Goal: Information Seeking & Learning: Learn about a topic

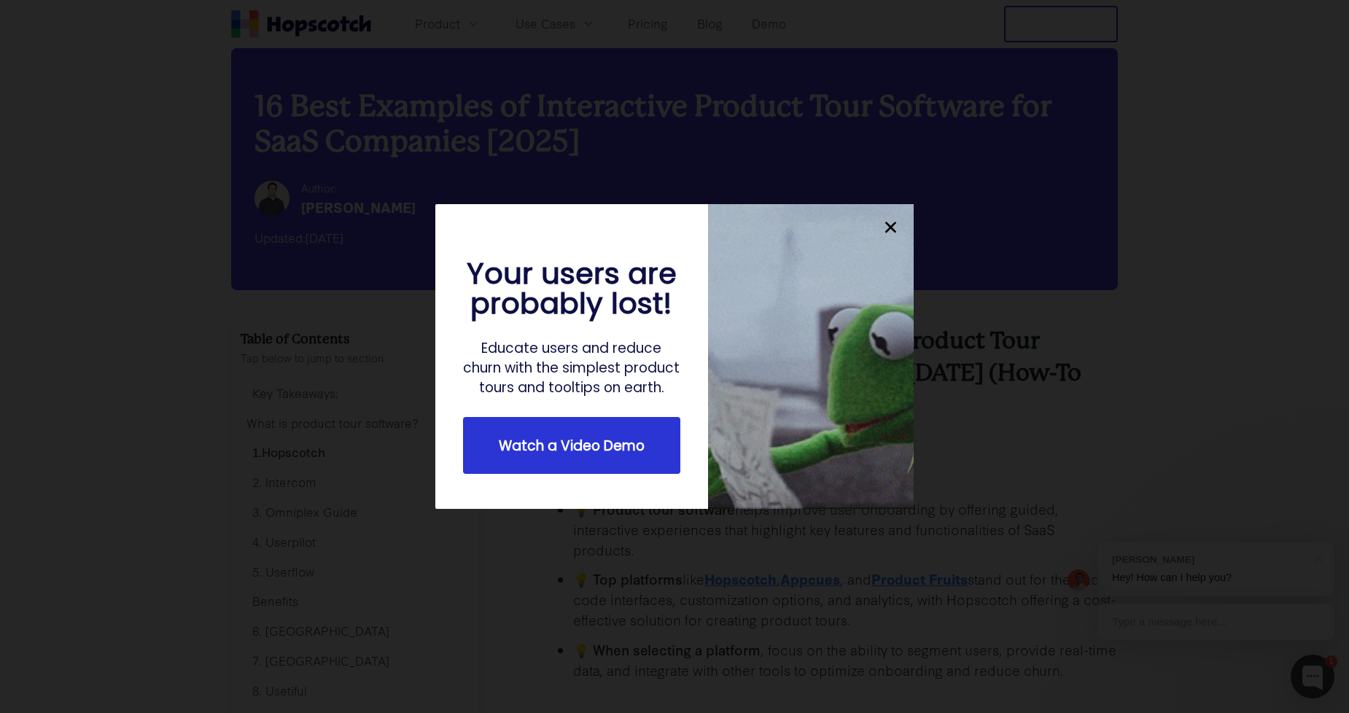
click at [896, 220] on icon "close" at bounding box center [891, 227] width 18 height 18
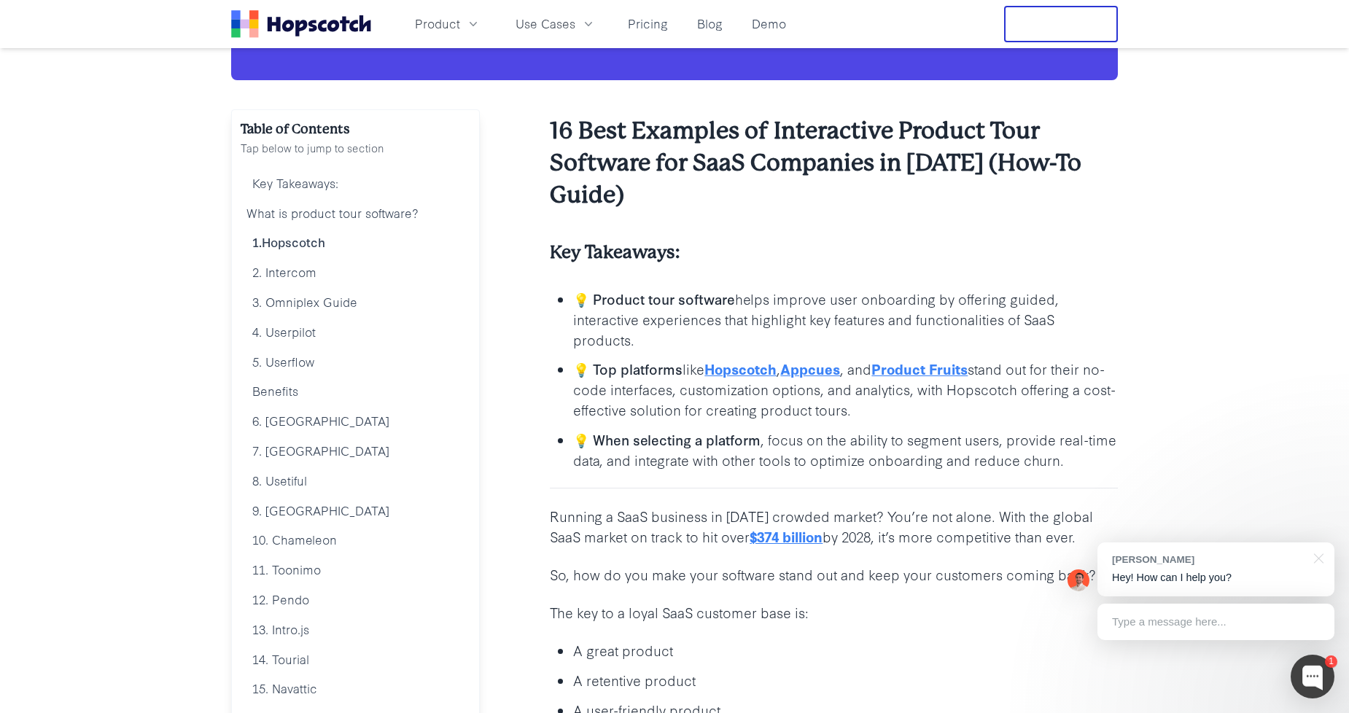
scroll to position [162, 0]
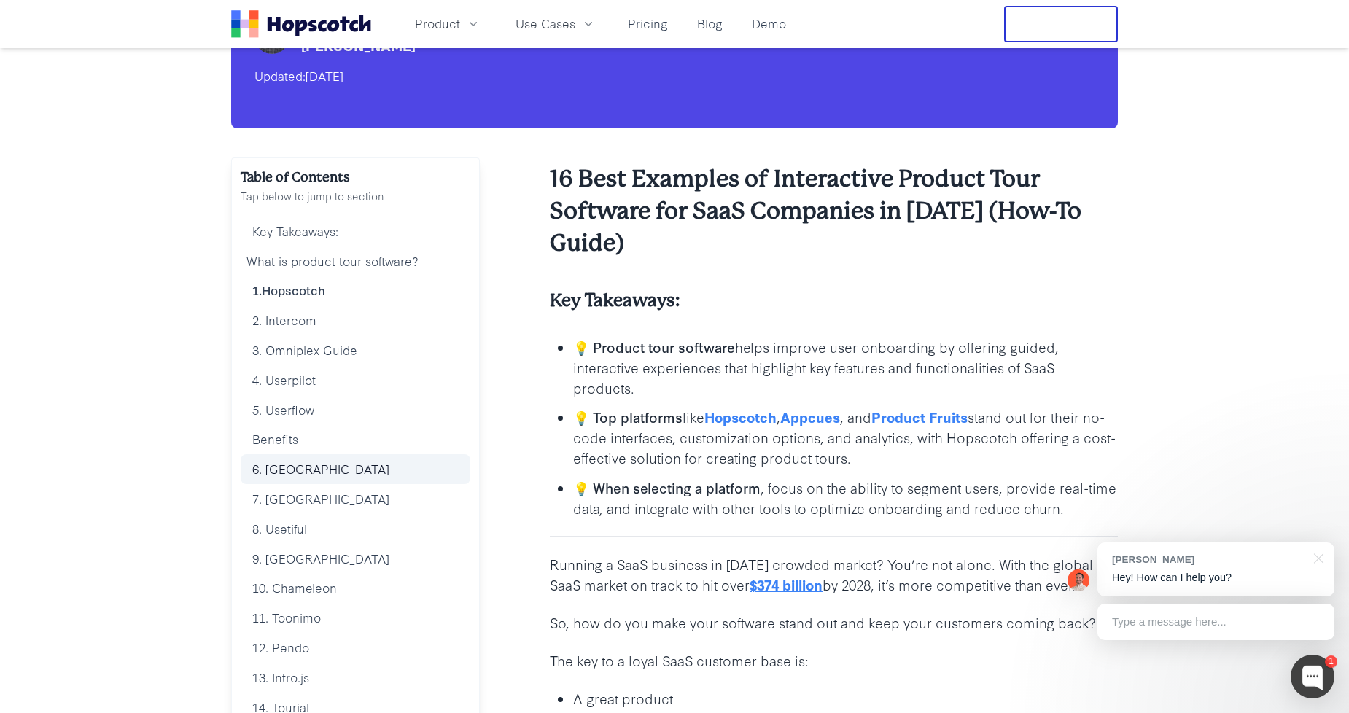
click at [286, 468] on link "6. [GEOGRAPHIC_DATA]" at bounding box center [356, 469] width 230 height 30
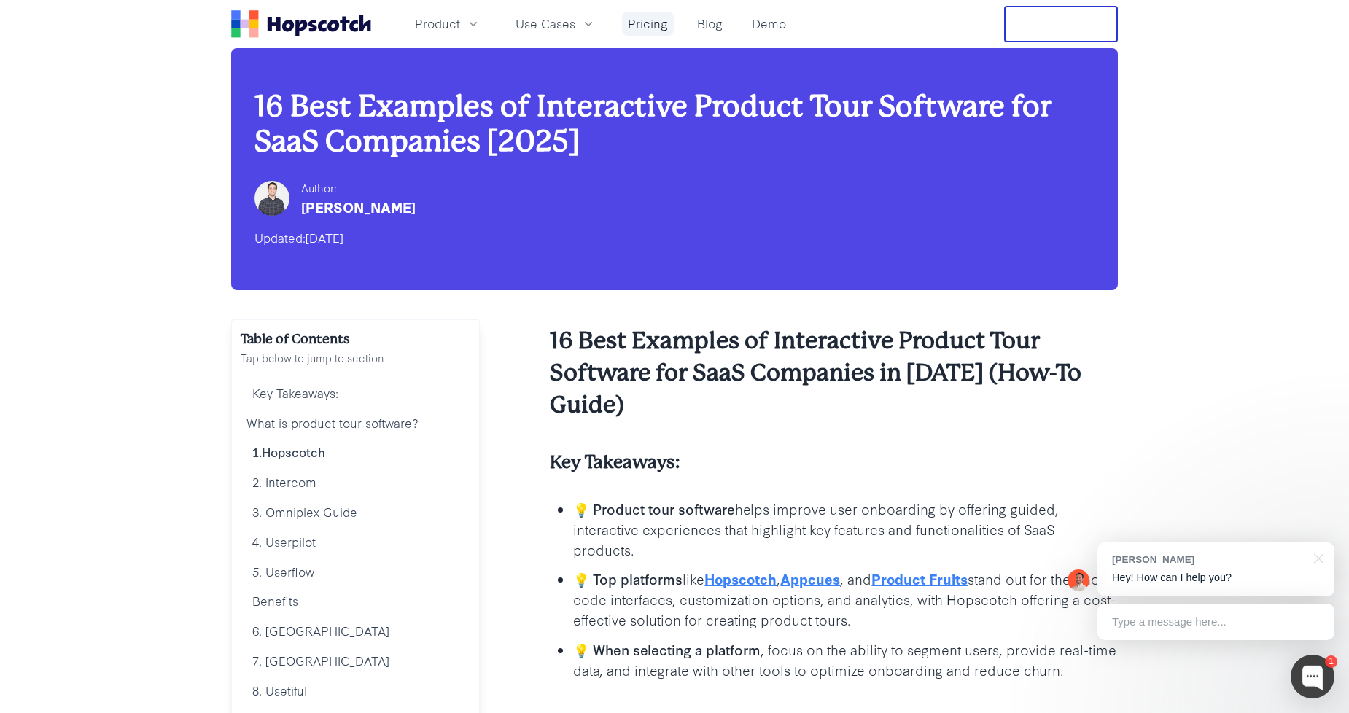
click at [634, 18] on link "Pricing" at bounding box center [648, 24] width 52 height 24
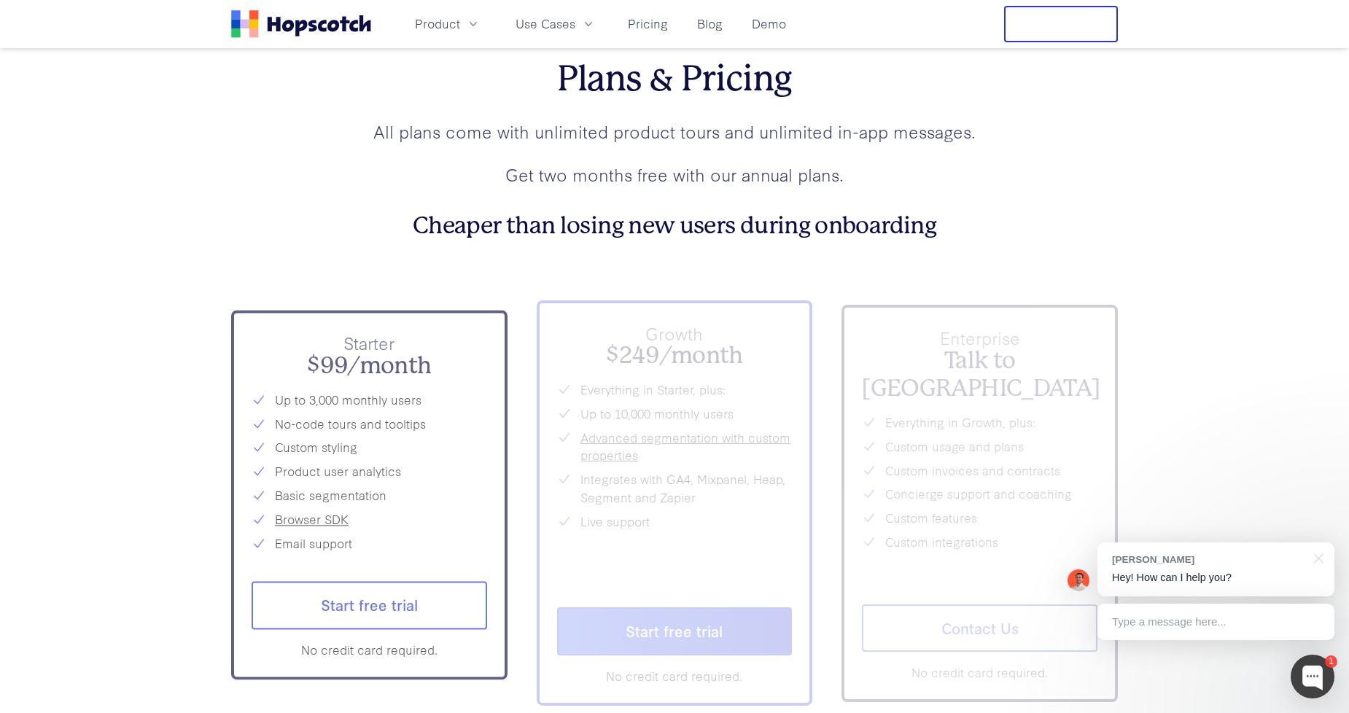
scroll to position [5266, 0]
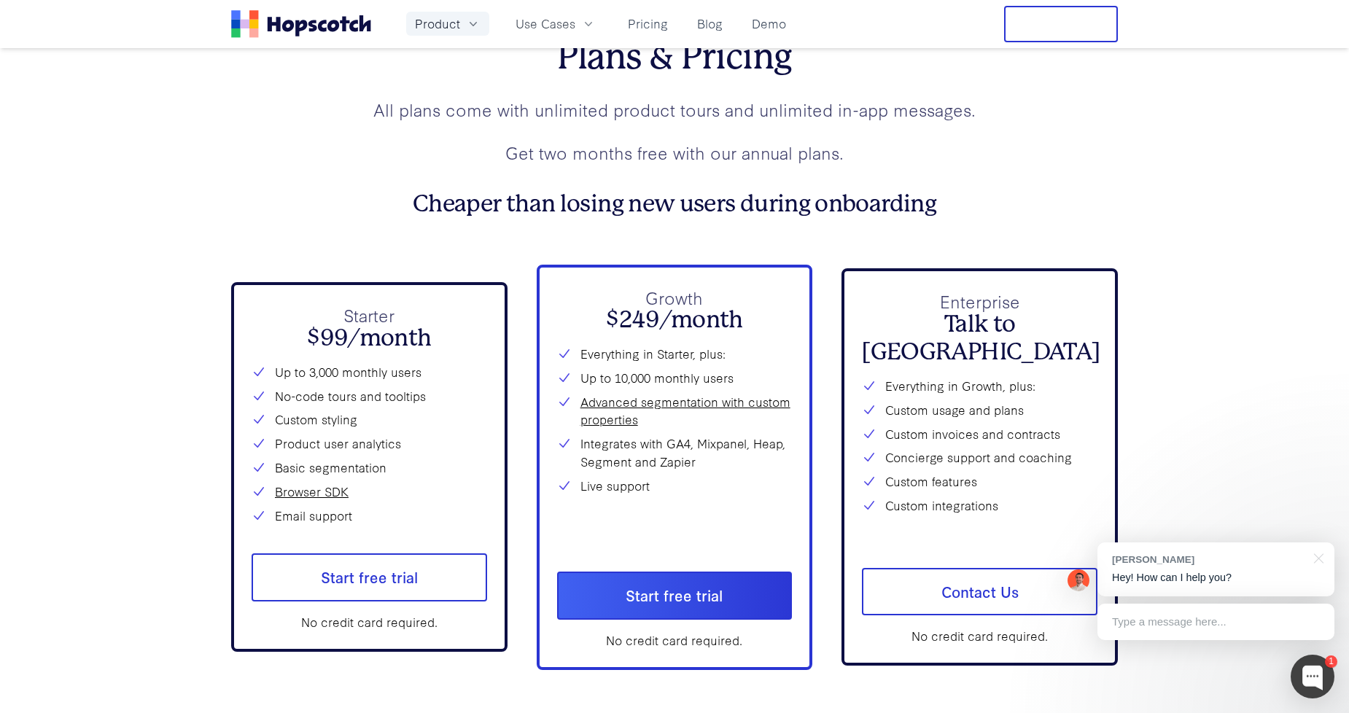
click at [458, 28] on span "Product" at bounding box center [437, 24] width 45 height 18
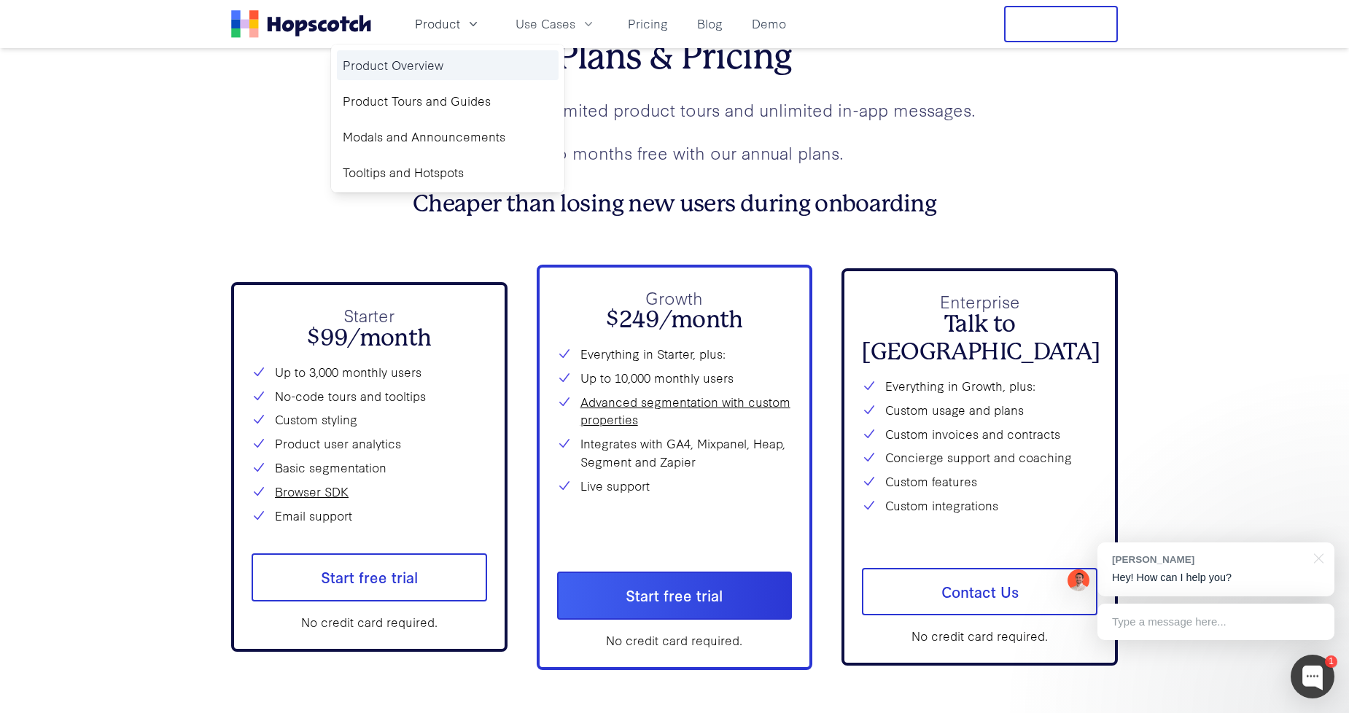
click at [405, 63] on link "Product Overview" at bounding box center [448, 65] width 222 height 30
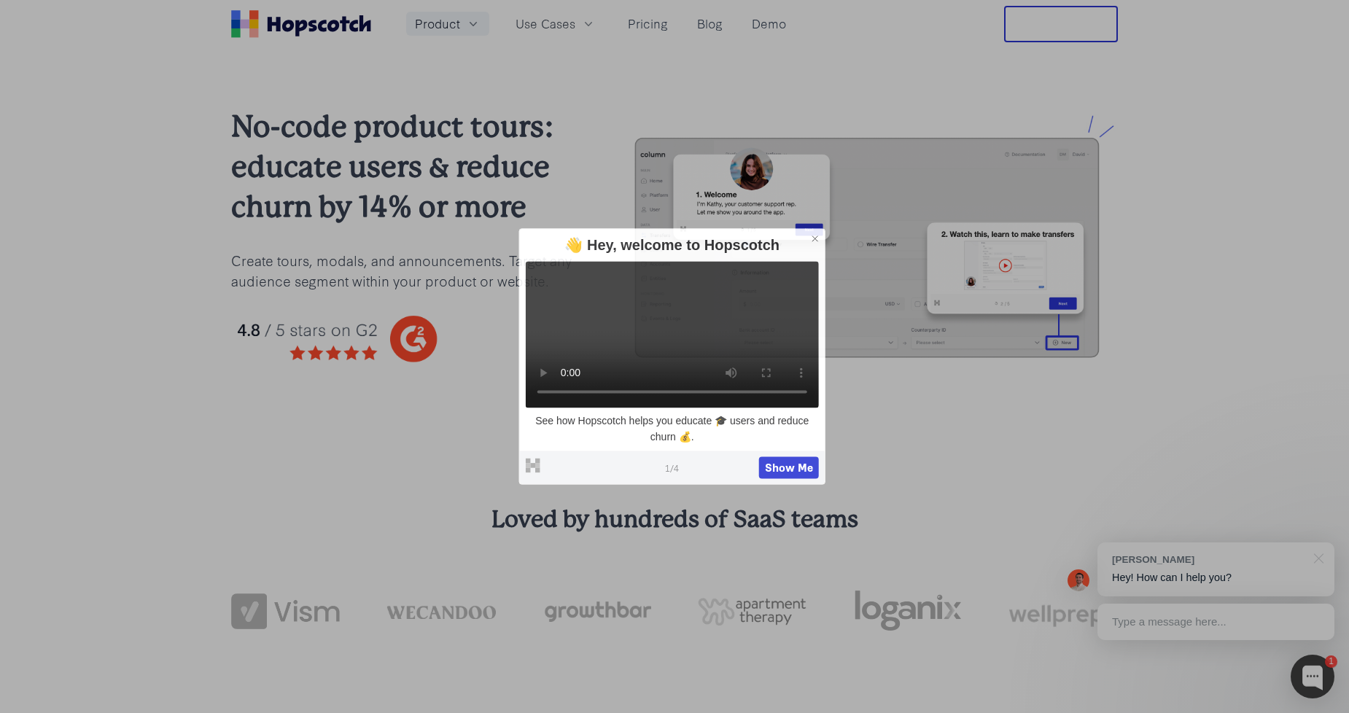
click at [433, 28] on span "Product" at bounding box center [437, 24] width 45 height 18
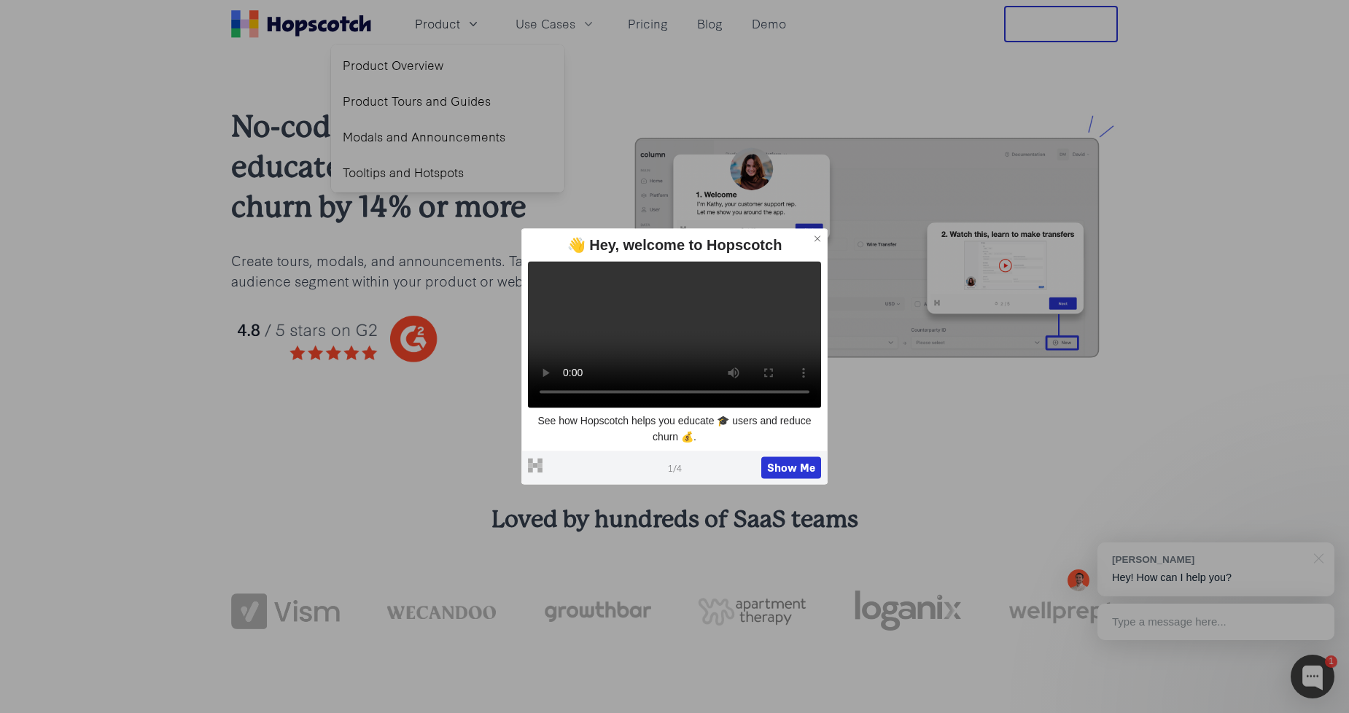
click at [774, 139] on img at bounding box center [869, 247] width 498 height 265
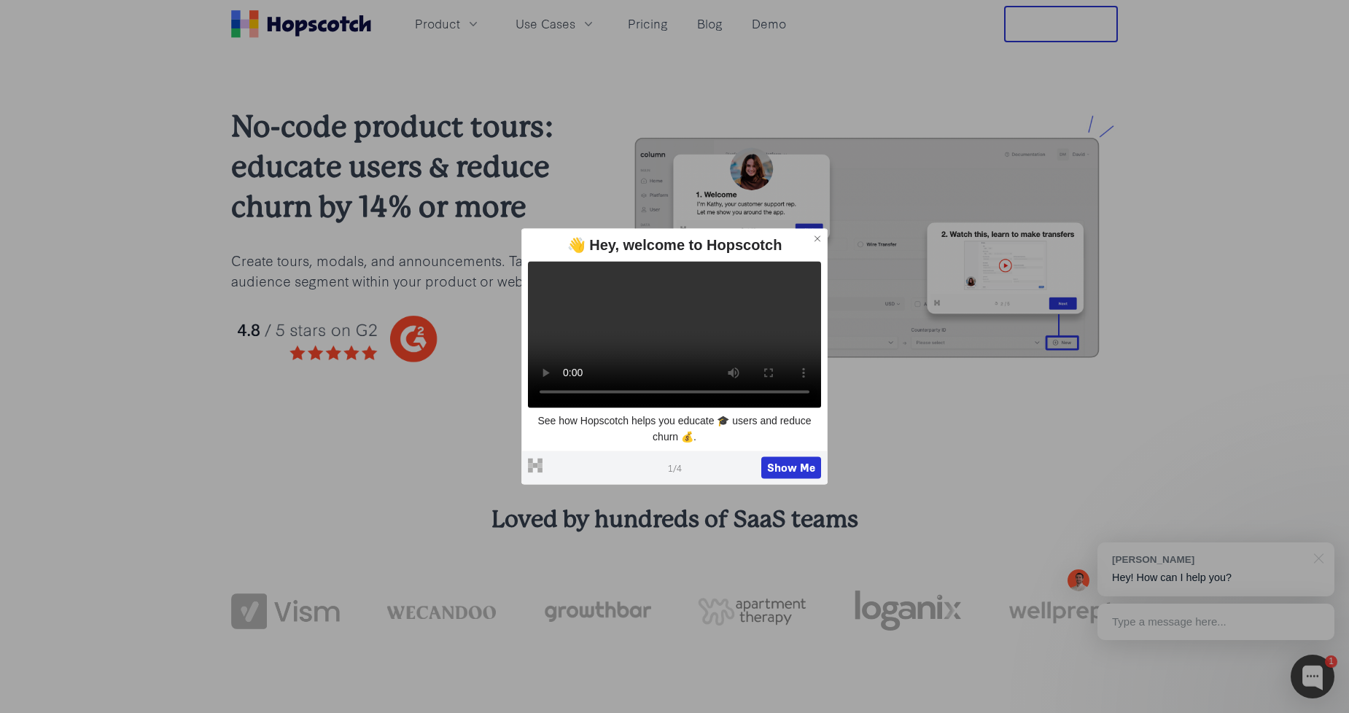
click at [817, 233] on icon at bounding box center [817, 238] width 10 height 10
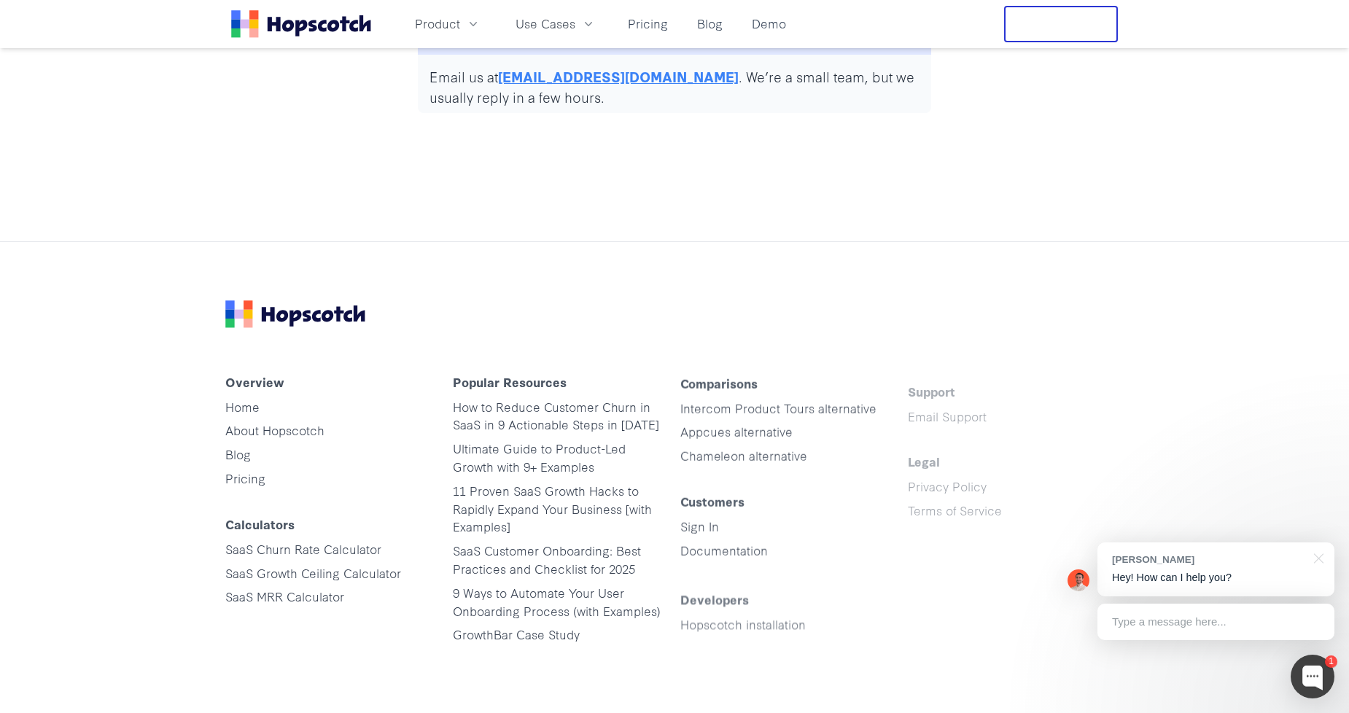
scroll to position [7130, 0]
click at [251, 397] on link "Home" at bounding box center [242, 405] width 34 height 17
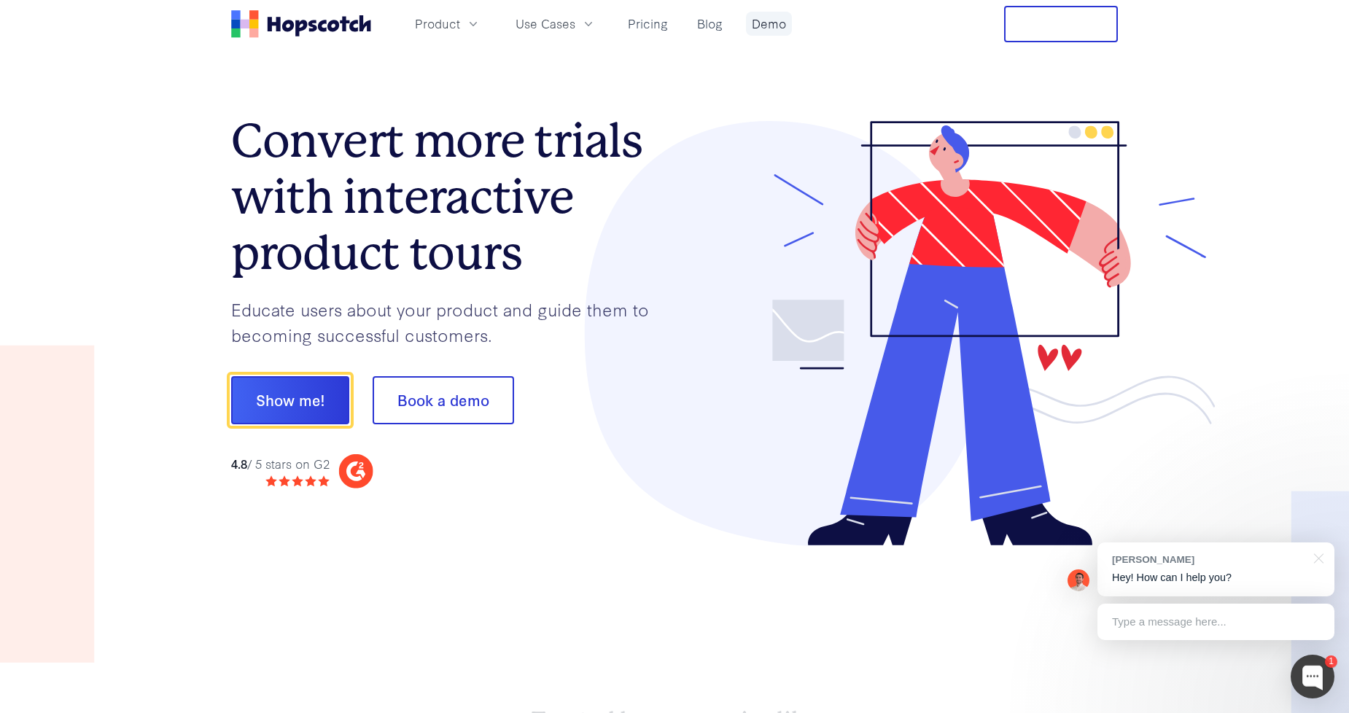
click at [768, 24] on link "Demo" at bounding box center [769, 24] width 46 height 24
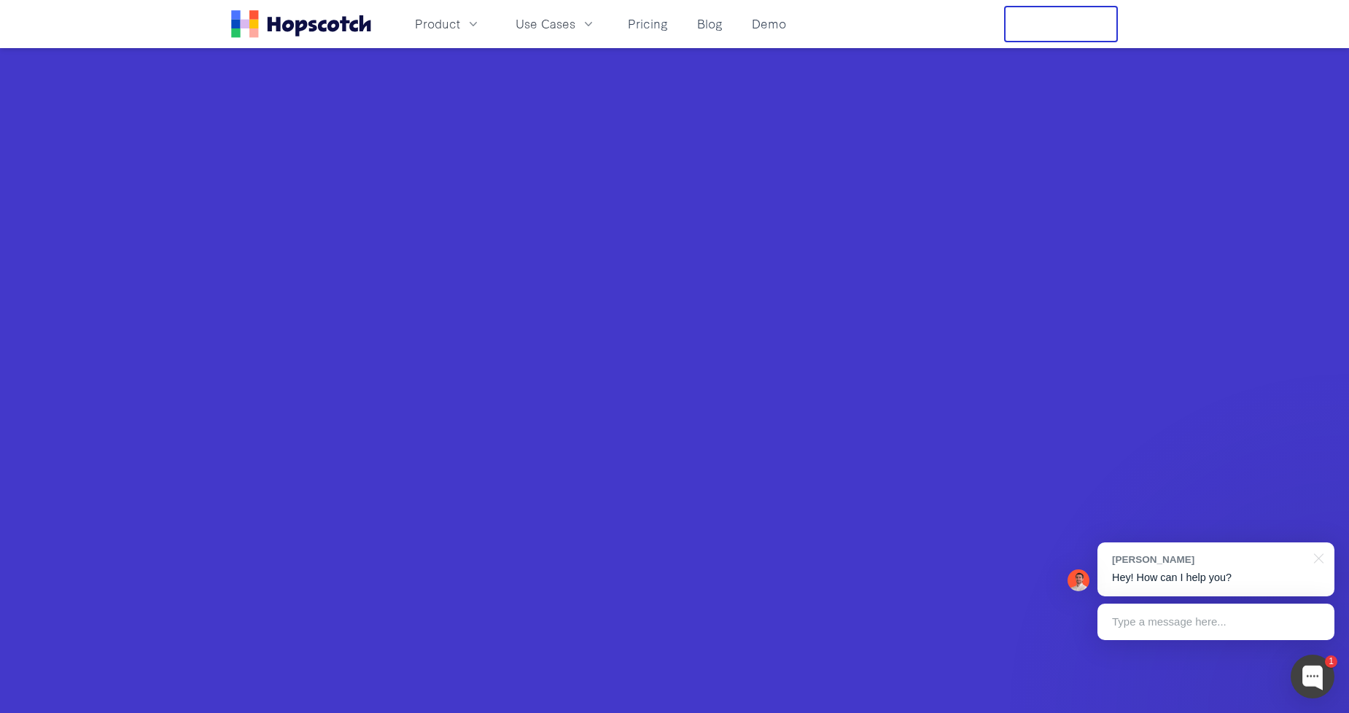
scroll to position [405, 0]
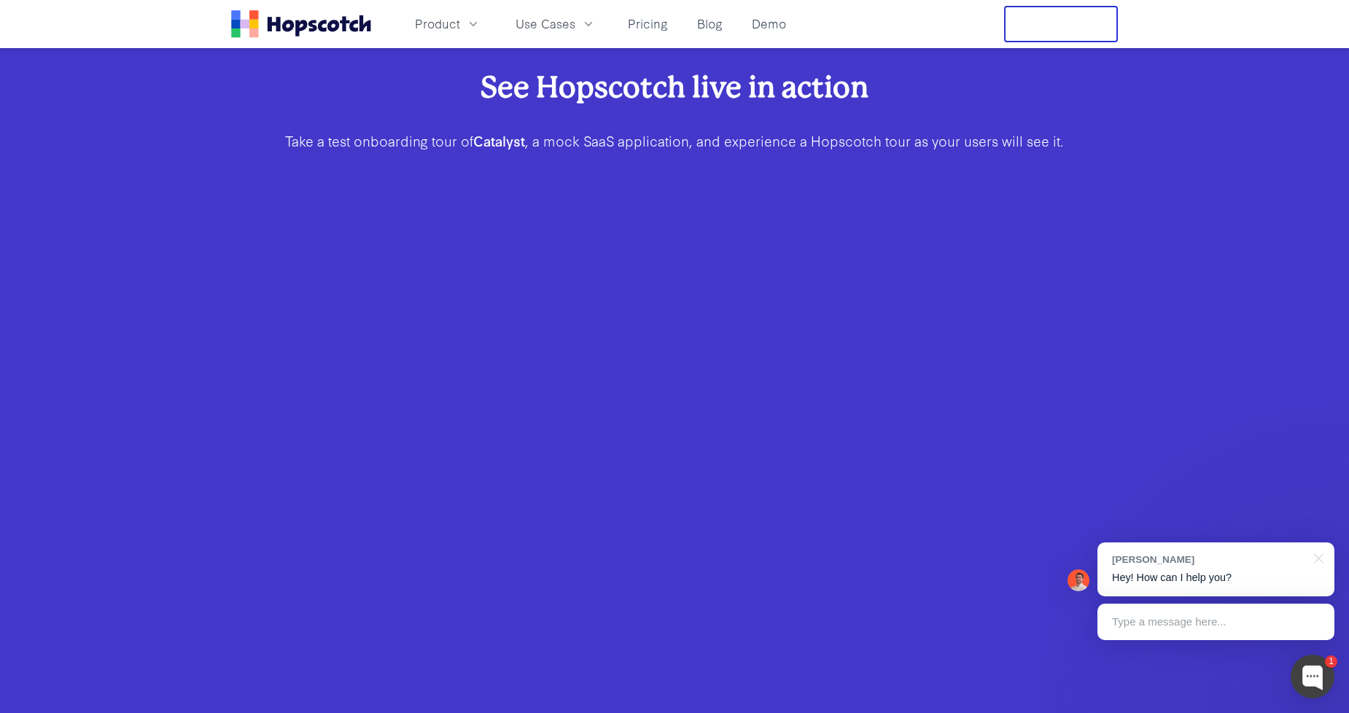
click at [499, 150] on b "Catalyst" at bounding box center [499, 141] width 52 height 20
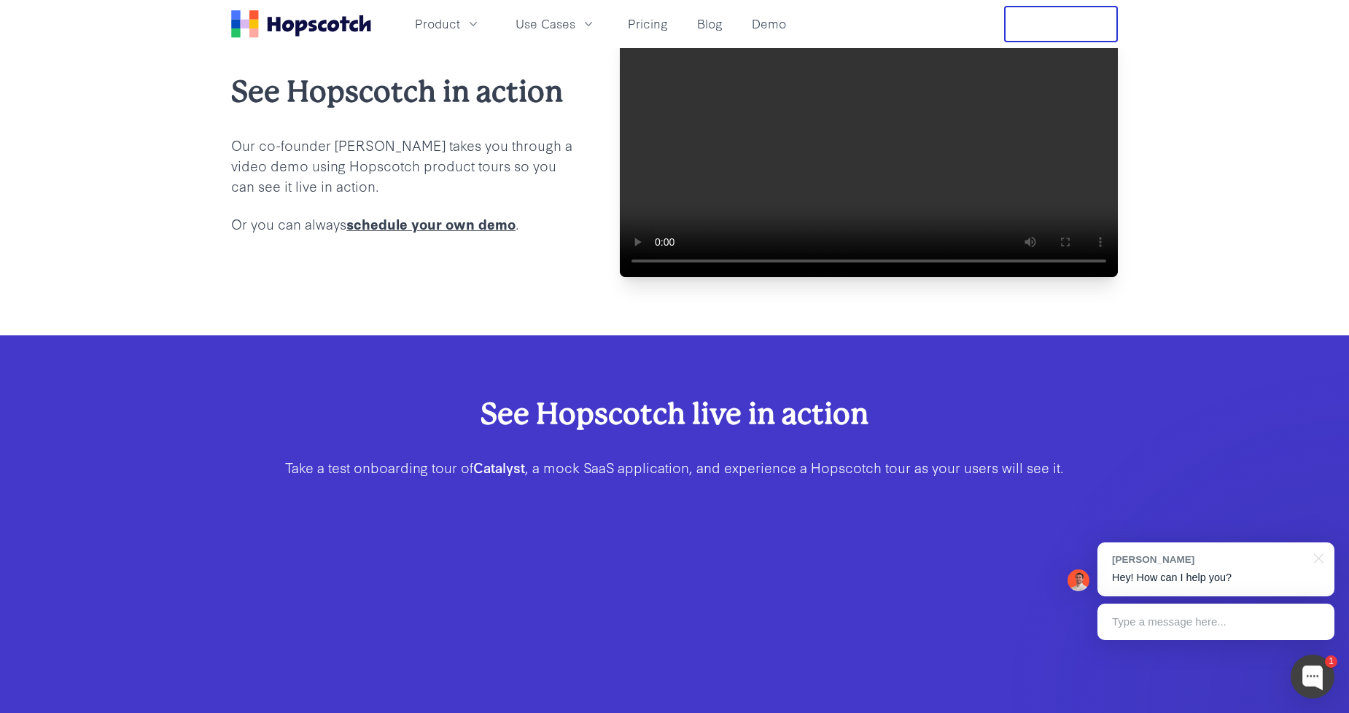
scroll to position [0, 0]
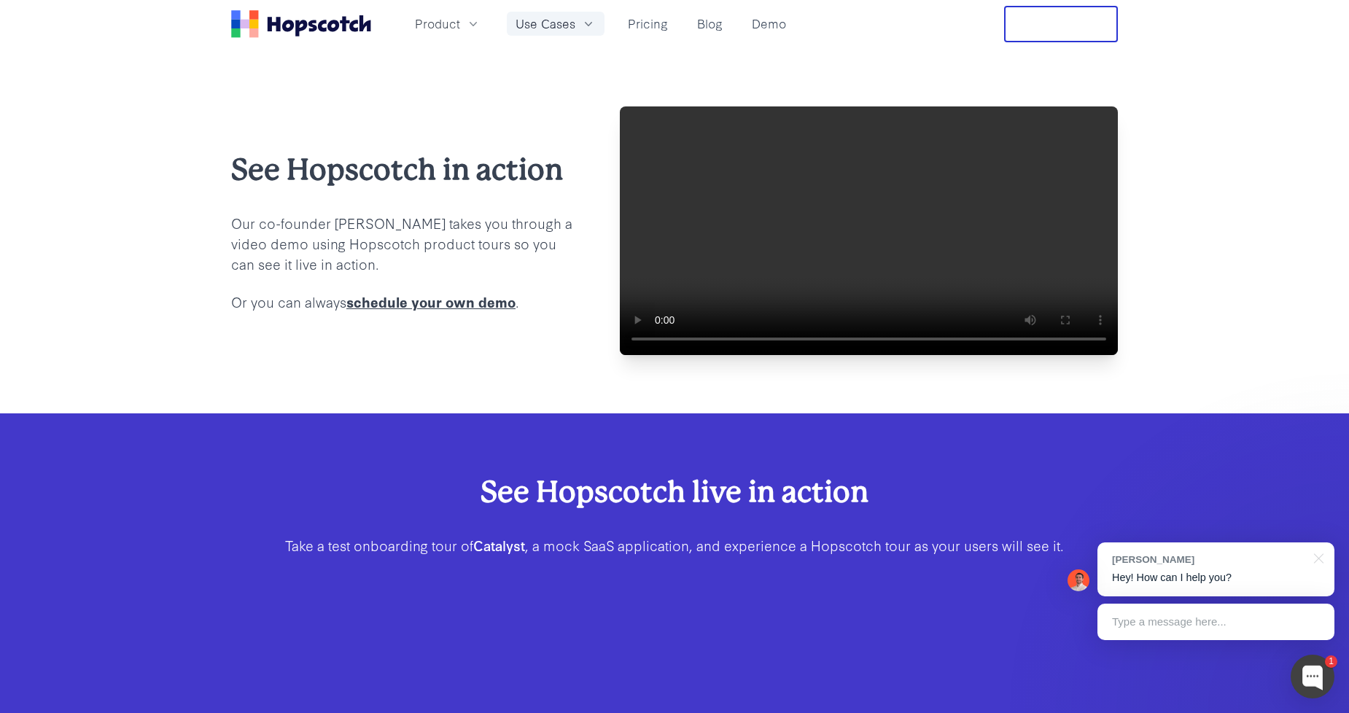
click at [528, 26] on span "Use Cases" at bounding box center [546, 24] width 60 height 18
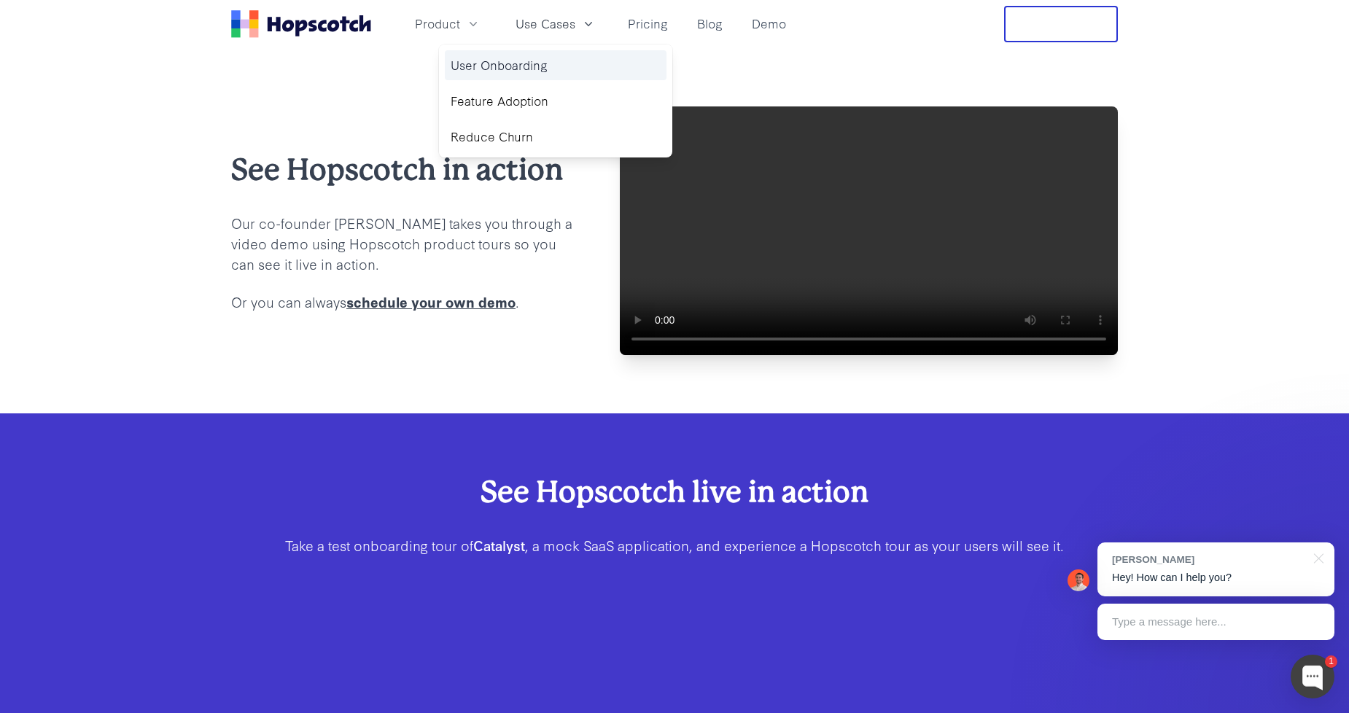
click at [503, 63] on link "User Onboarding" at bounding box center [556, 65] width 222 height 30
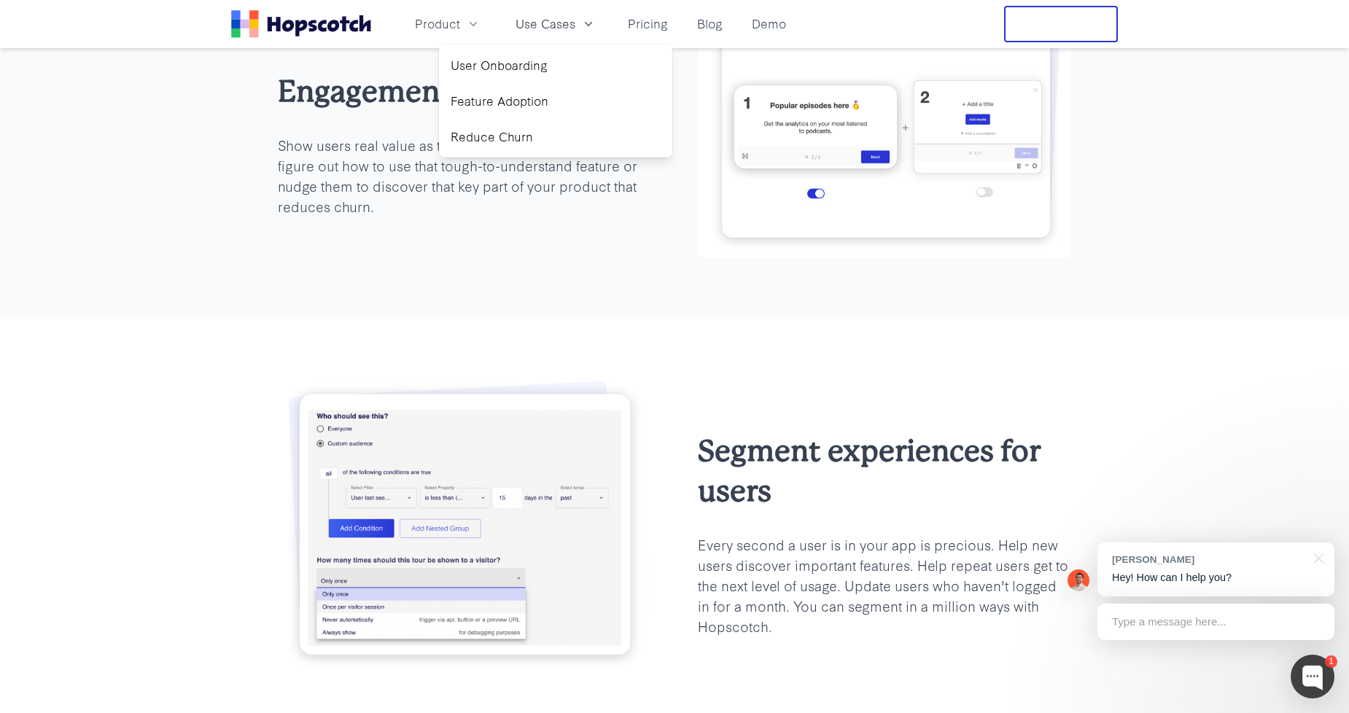
scroll to position [810, 0]
